Goal: Task Accomplishment & Management: Use online tool/utility

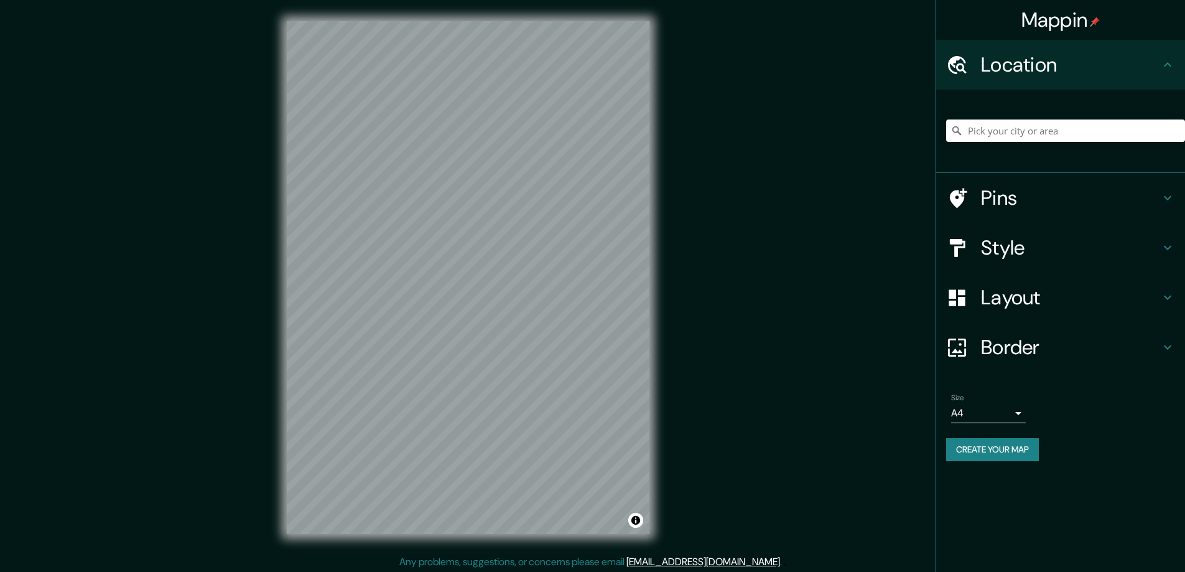
click at [997, 249] on h4 "Style" at bounding box center [1070, 247] width 179 height 25
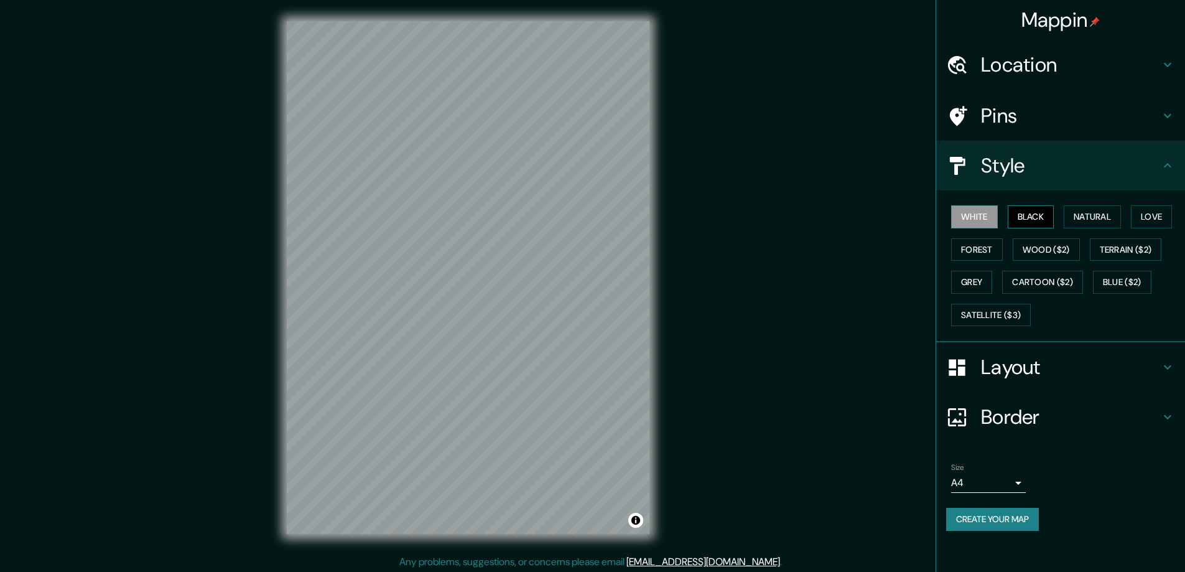
click at [1008, 190] on div "Style" at bounding box center [1060, 166] width 249 height 50
click at [1014, 228] on button "Black" at bounding box center [1031, 216] width 47 height 23
click at [992, 368] on h4 "Layout" at bounding box center [1070, 367] width 179 height 25
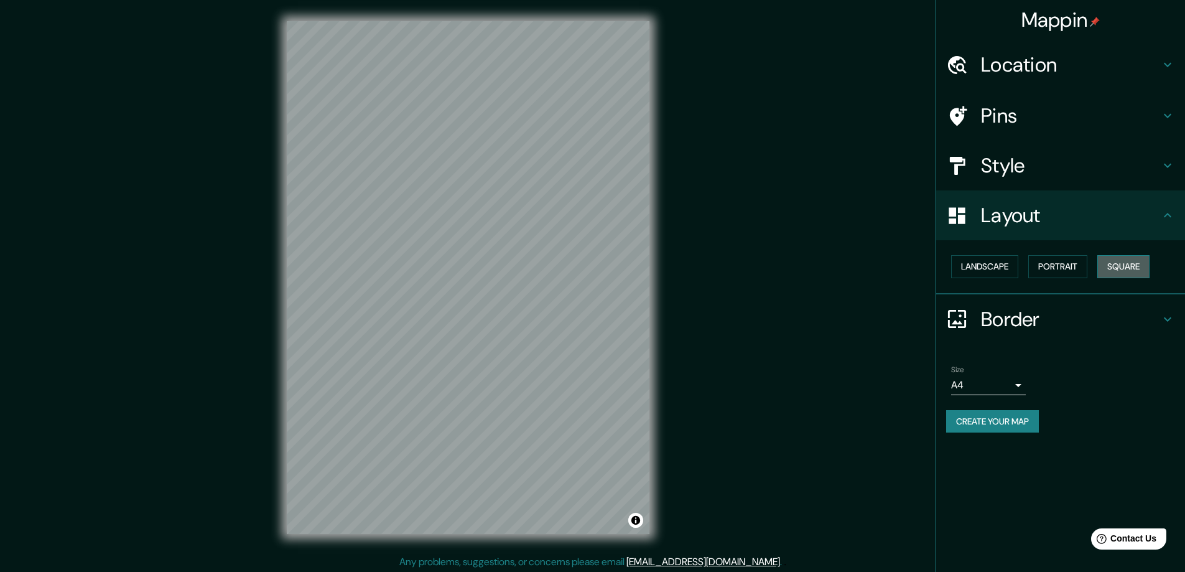
click at [1133, 261] on button "Square" at bounding box center [1123, 266] width 52 height 23
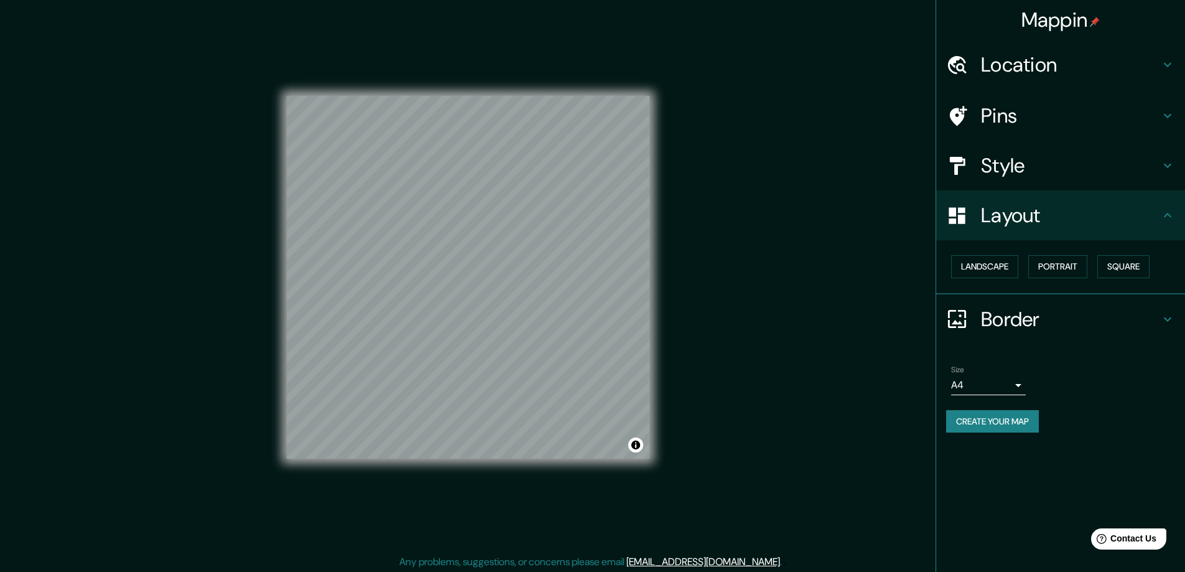
click at [1013, 382] on body "Mappin Location Pins Style Layout Landscape Portrait Square Border Choose a bor…" at bounding box center [592, 286] width 1185 height 572
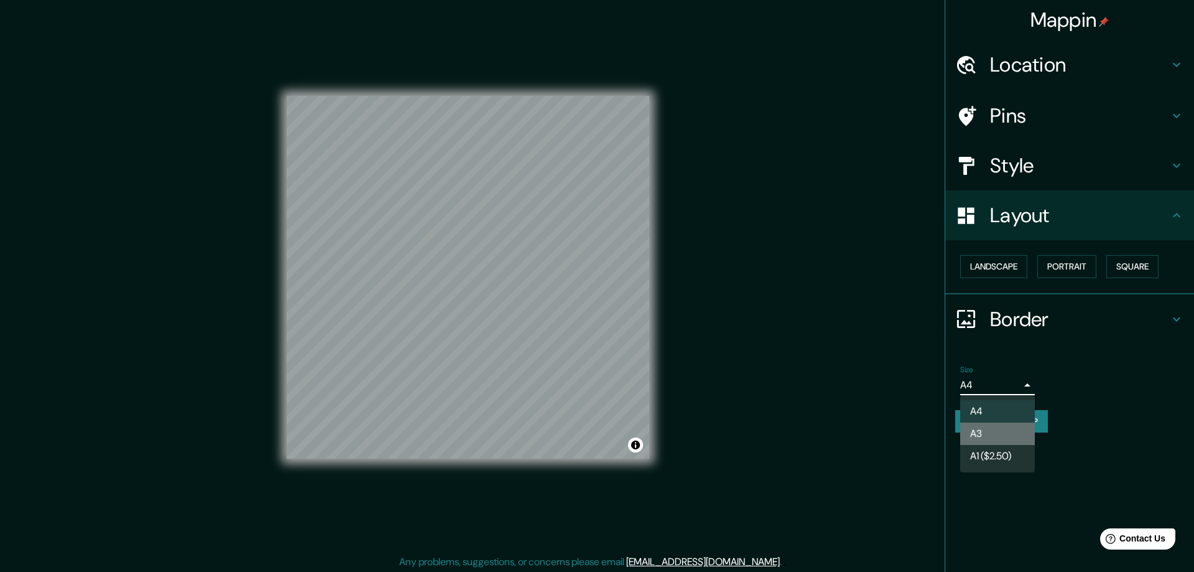
click at [984, 434] on li "A3" at bounding box center [997, 433] width 75 height 22
type input "a4"
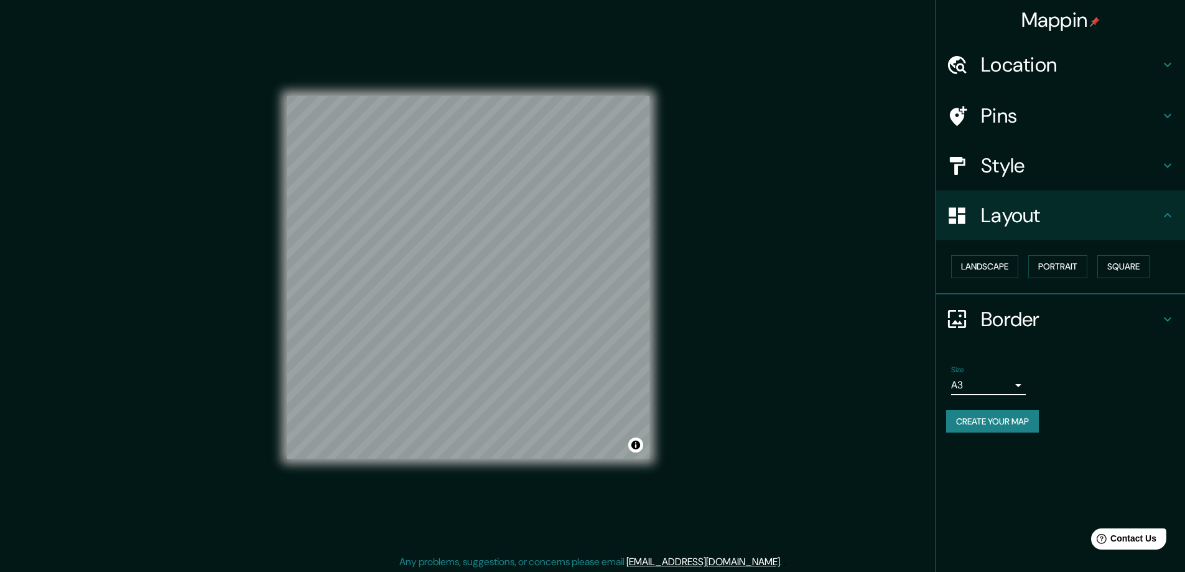
click at [1017, 63] on h4 "Location" at bounding box center [1070, 64] width 179 height 25
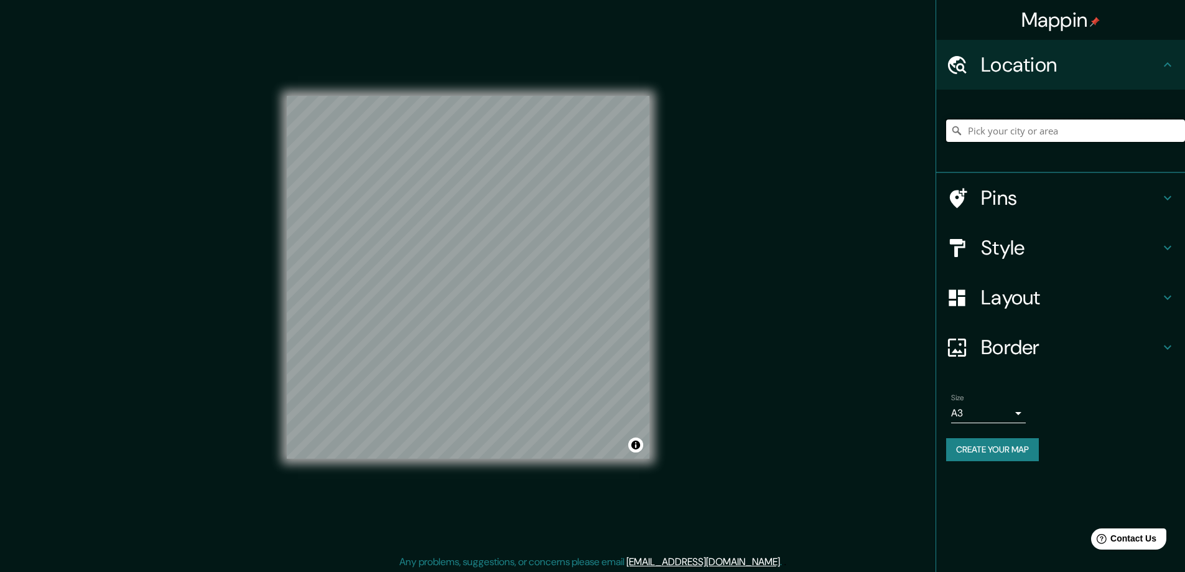
paste input "[STREET_ADDRESS][PERSON_NAME]"
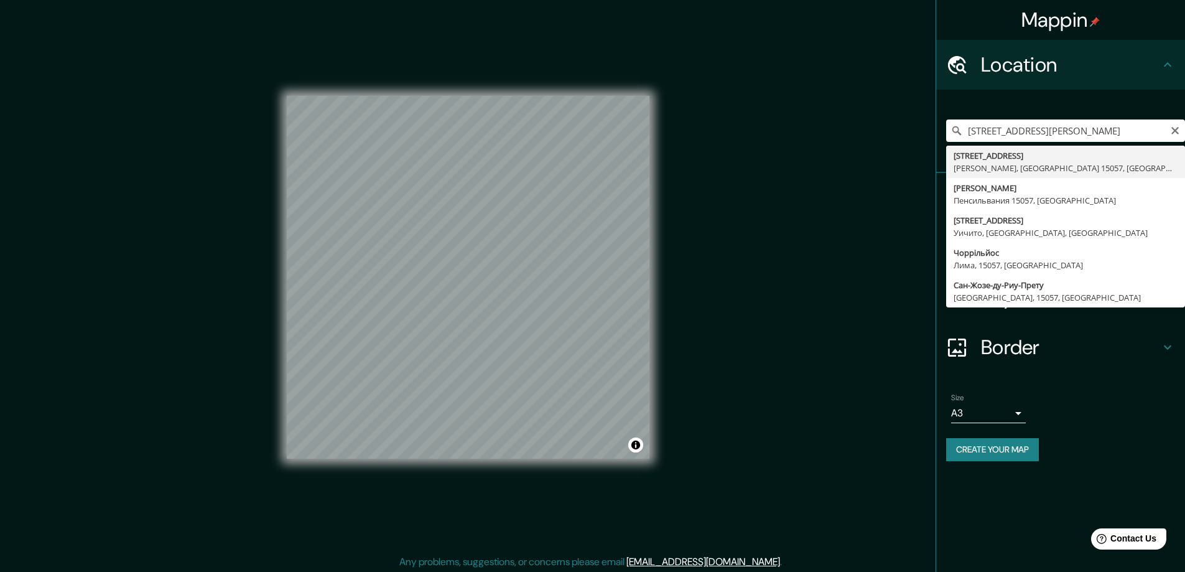
type input "[STREET_ADDRESS][PERSON_NAME]"
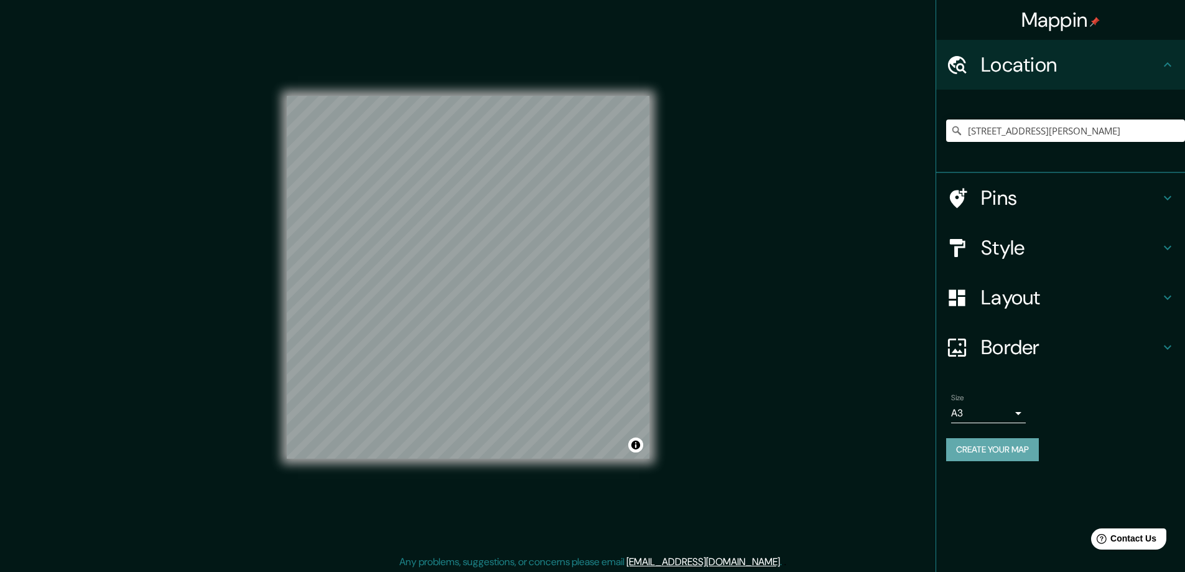
click at [965, 452] on button "Create your map" at bounding box center [992, 449] width 93 height 23
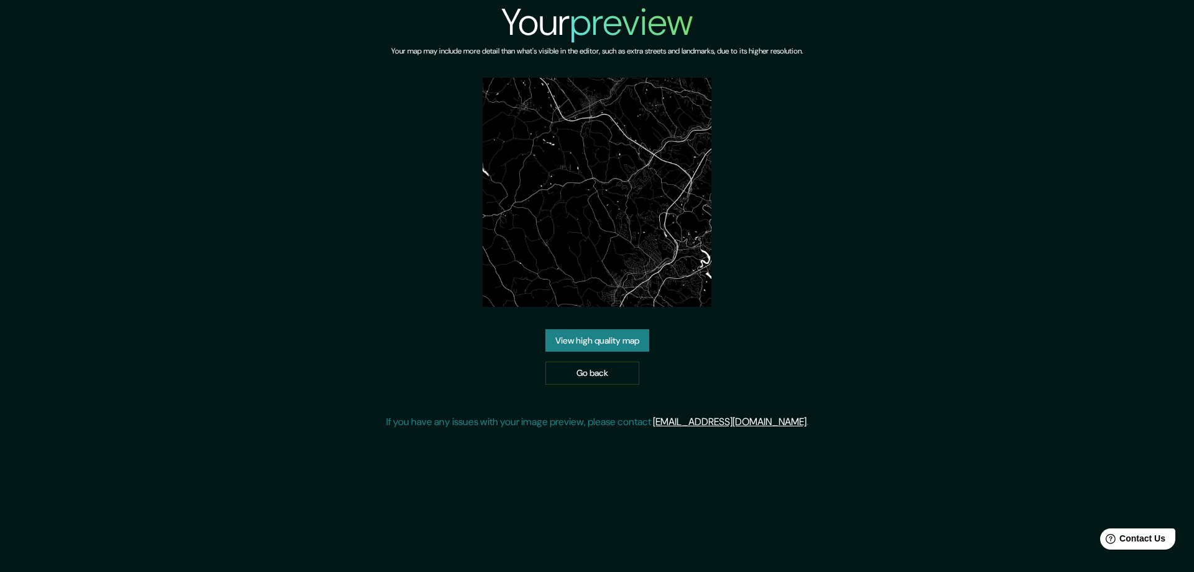
click at [568, 337] on link "View high quality map" at bounding box center [597, 340] width 104 height 23
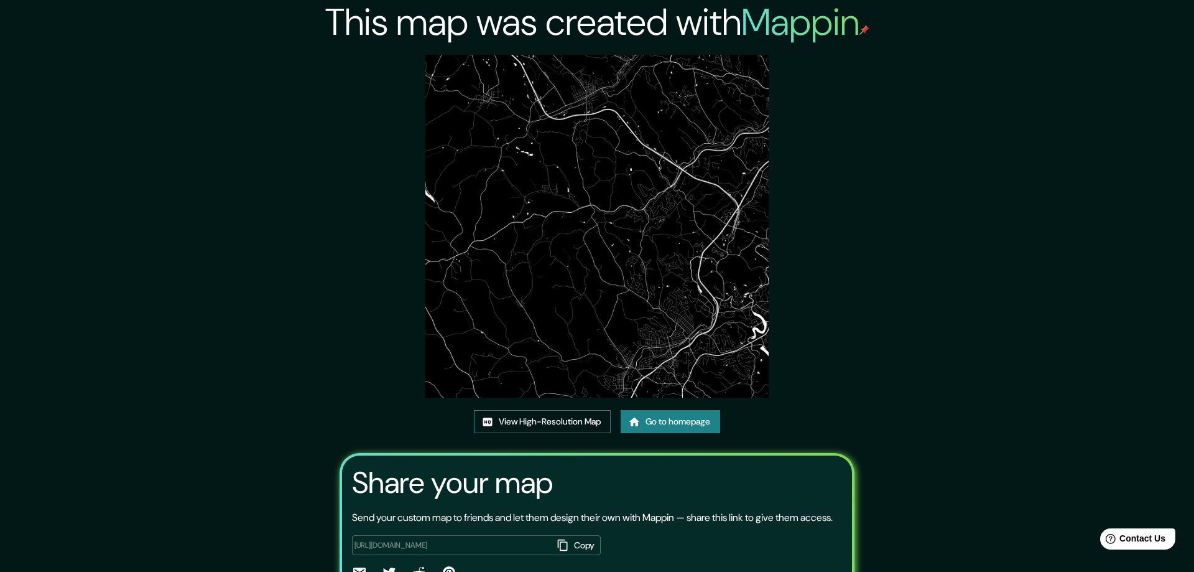
click at [519, 417] on link "View High-Resolution Map" at bounding box center [542, 421] width 137 height 23
click at [666, 419] on link "Go to homepage" at bounding box center [666, 421] width 100 height 23
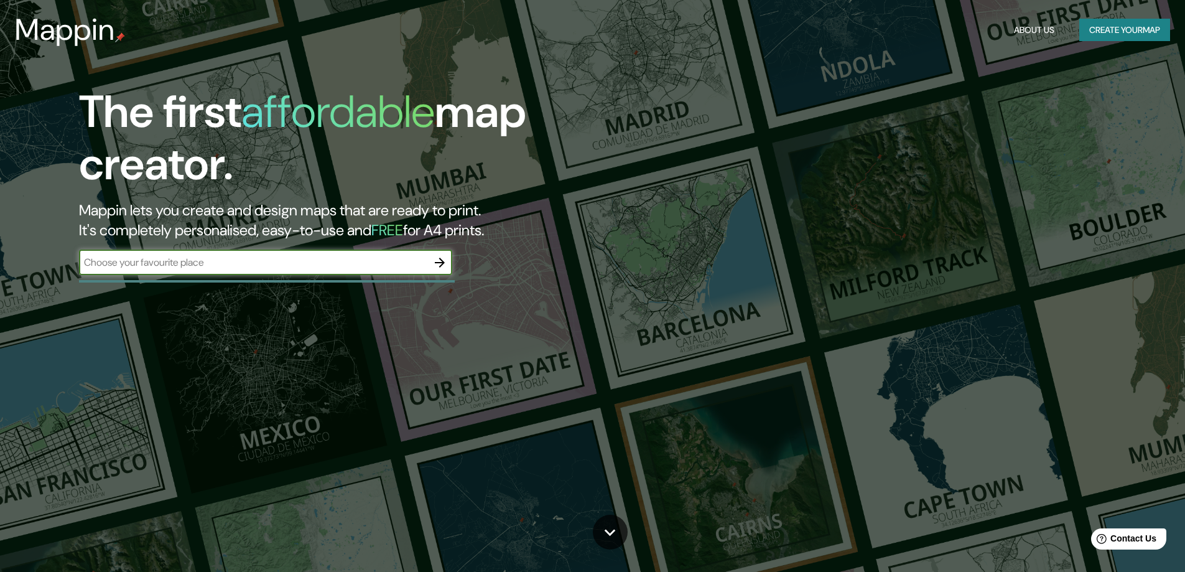
click at [437, 262] on icon "button" at bounding box center [440, 263] width 10 height 10
